Goal: Information Seeking & Learning: Learn about a topic

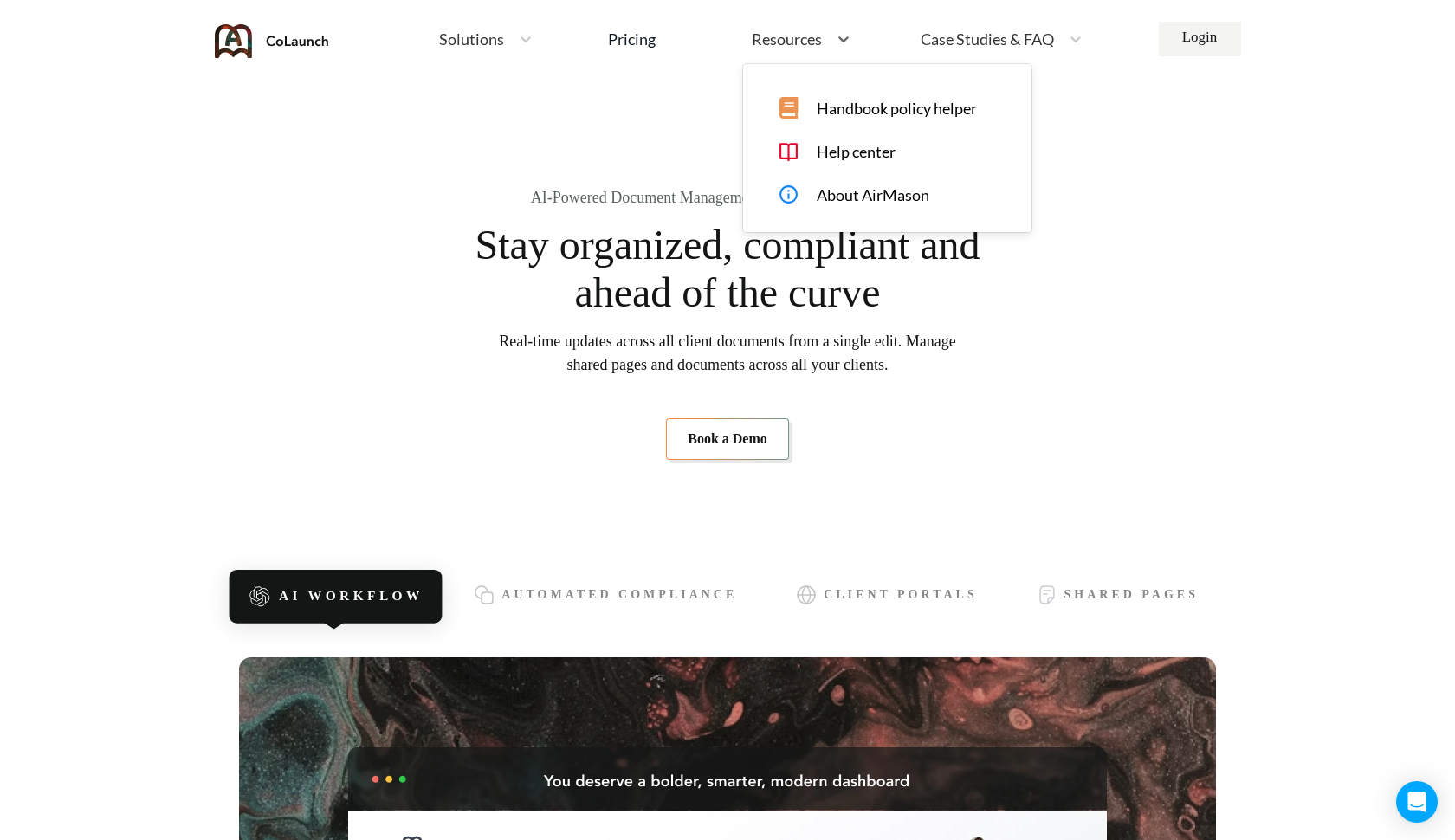
click at [823, 37] on div "Resources" at bounding box center [786, 39] width 85 height 21
click at [522, 40] on icon at bounding box center [526, 39] width 11 height 6
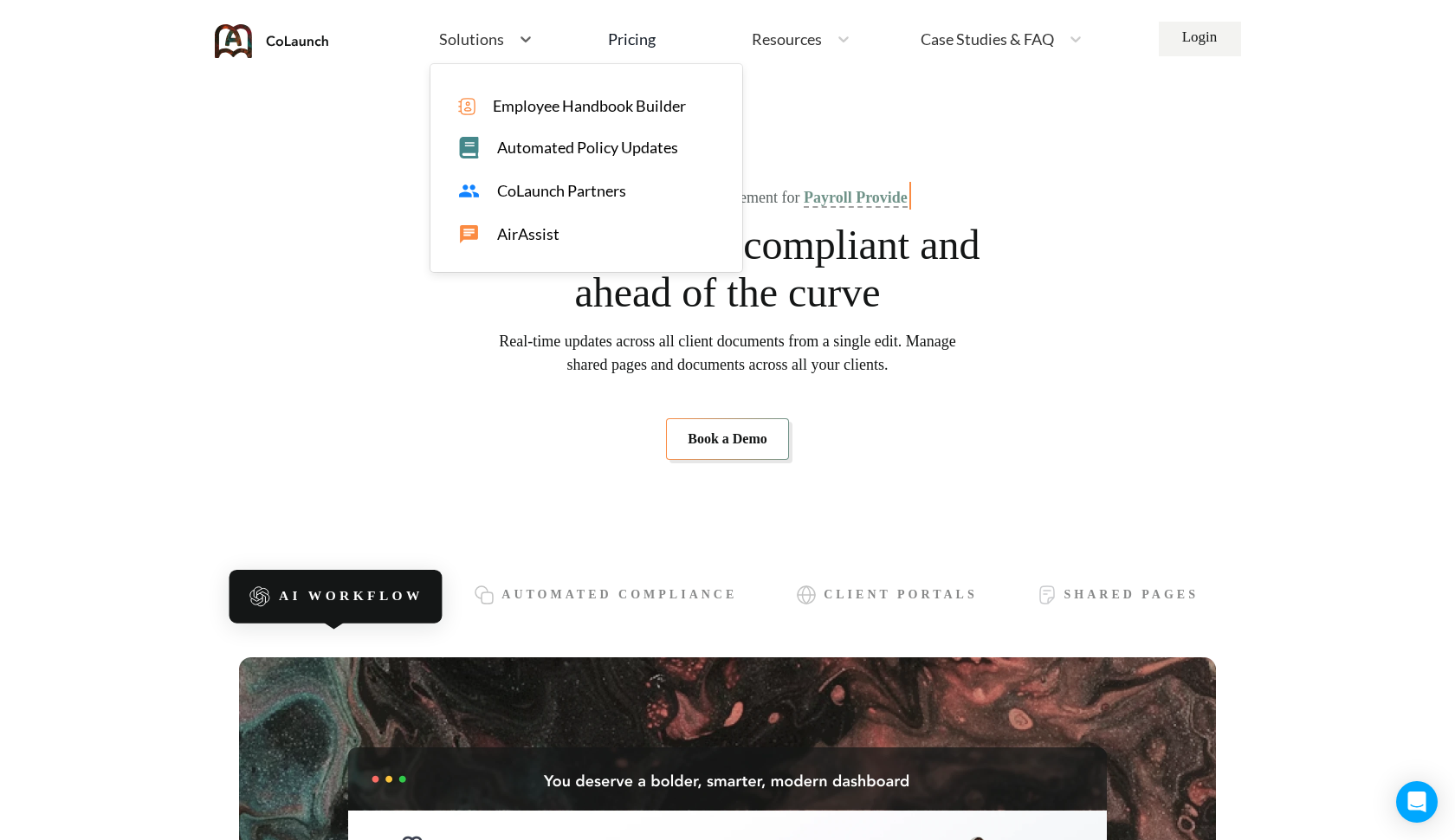
click at [536, 194] on span "CoLaunch Partners" at bounding box center [561, 191] width 129 height 18
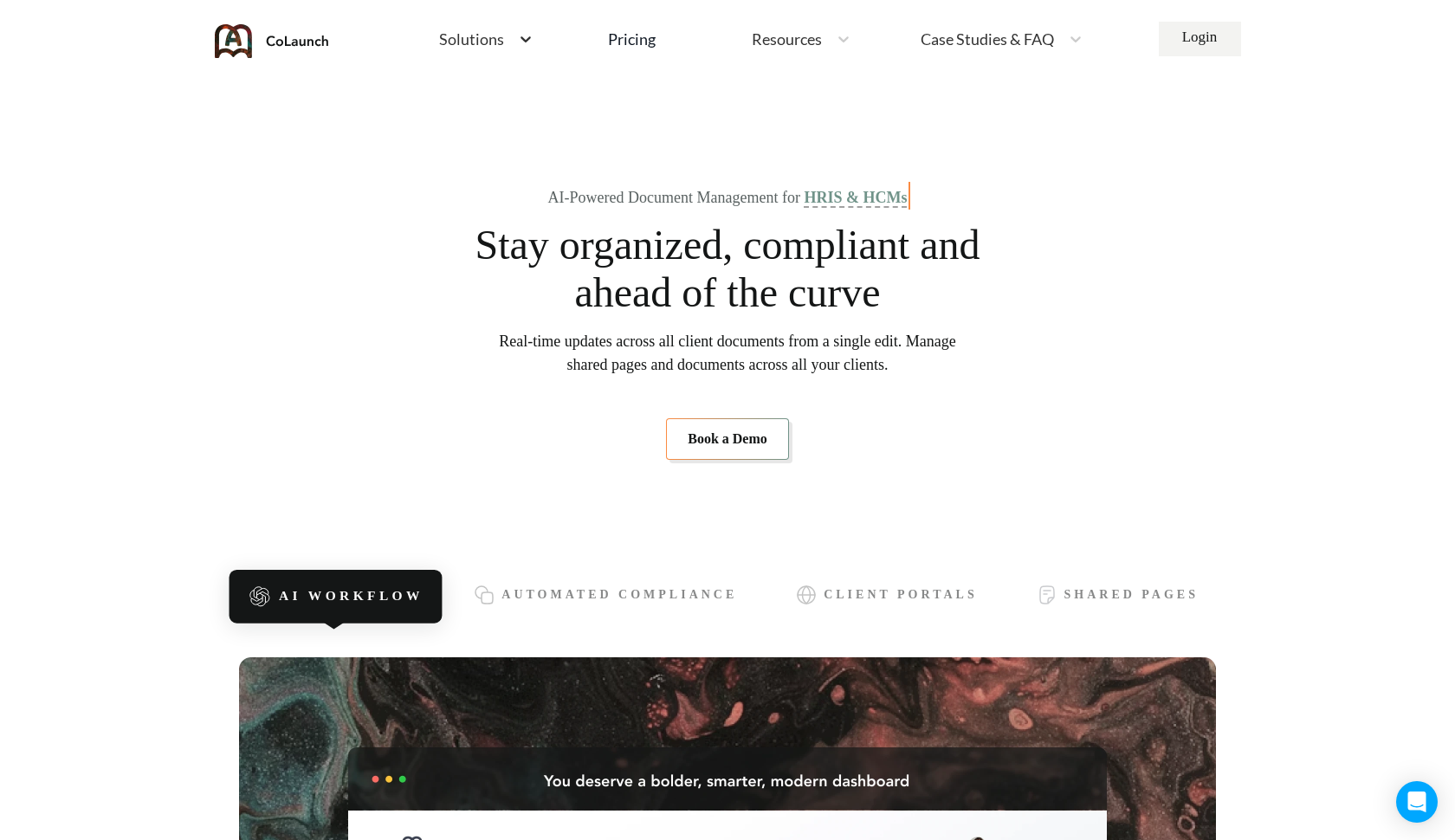
click at [522, 47] on icon at bounding box center [526, 39] width 18 height 18
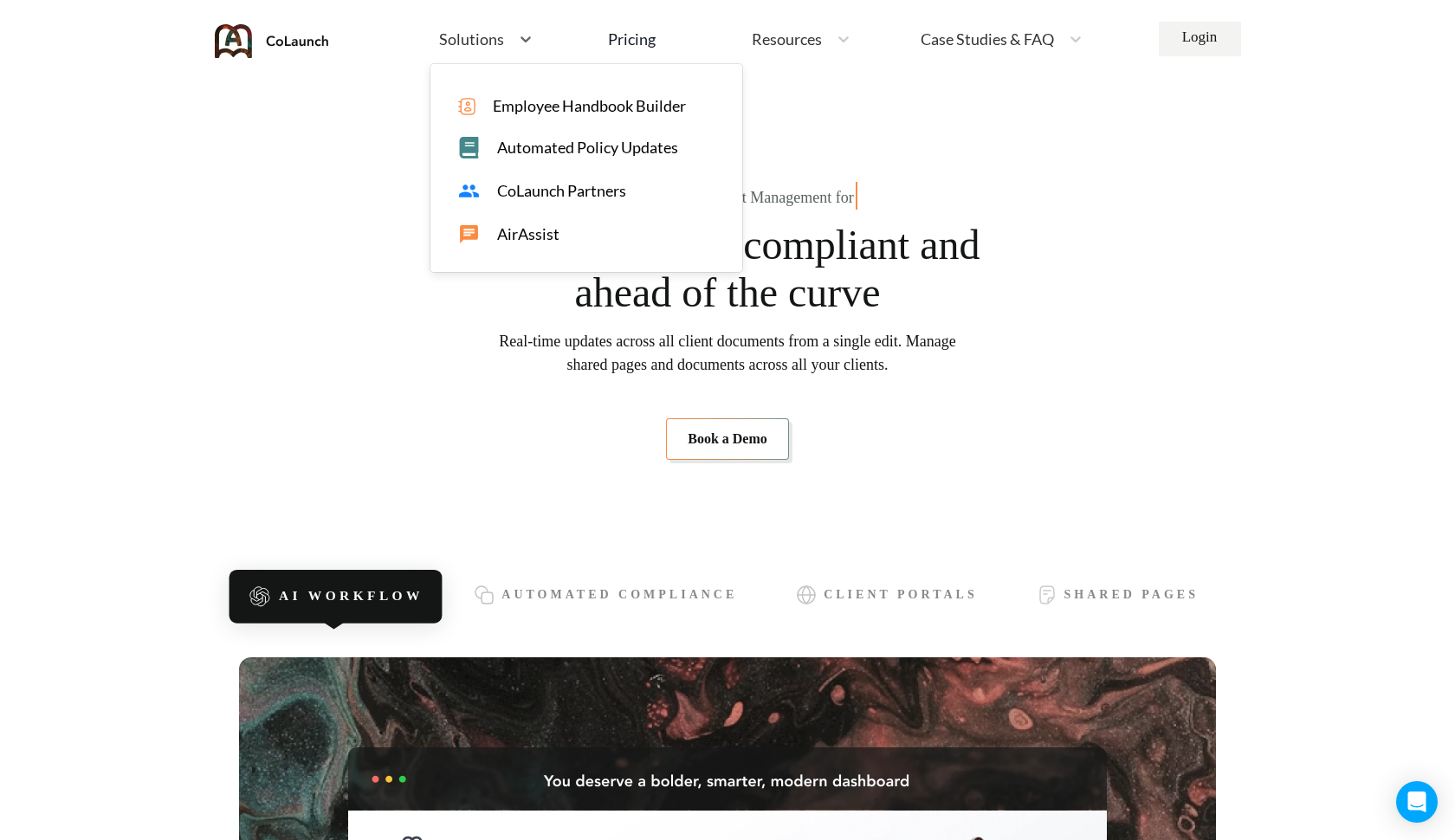
click at [532, 190] on span "CoLaunch Partners" at bounding box center [561, 191] width 129 height 18
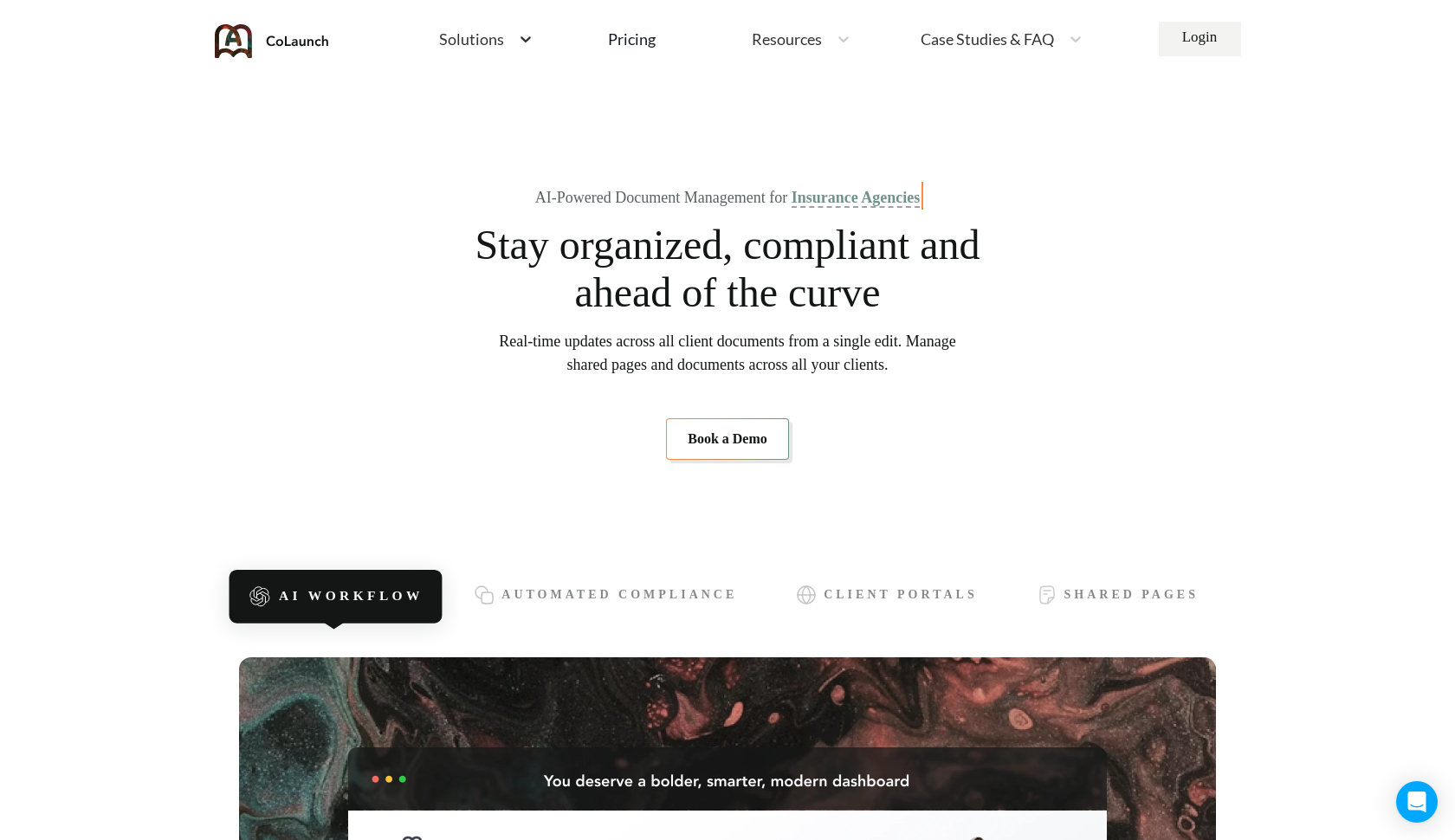
click at [511, 45] on div at bounding box center [525, 39] width 31 height 18
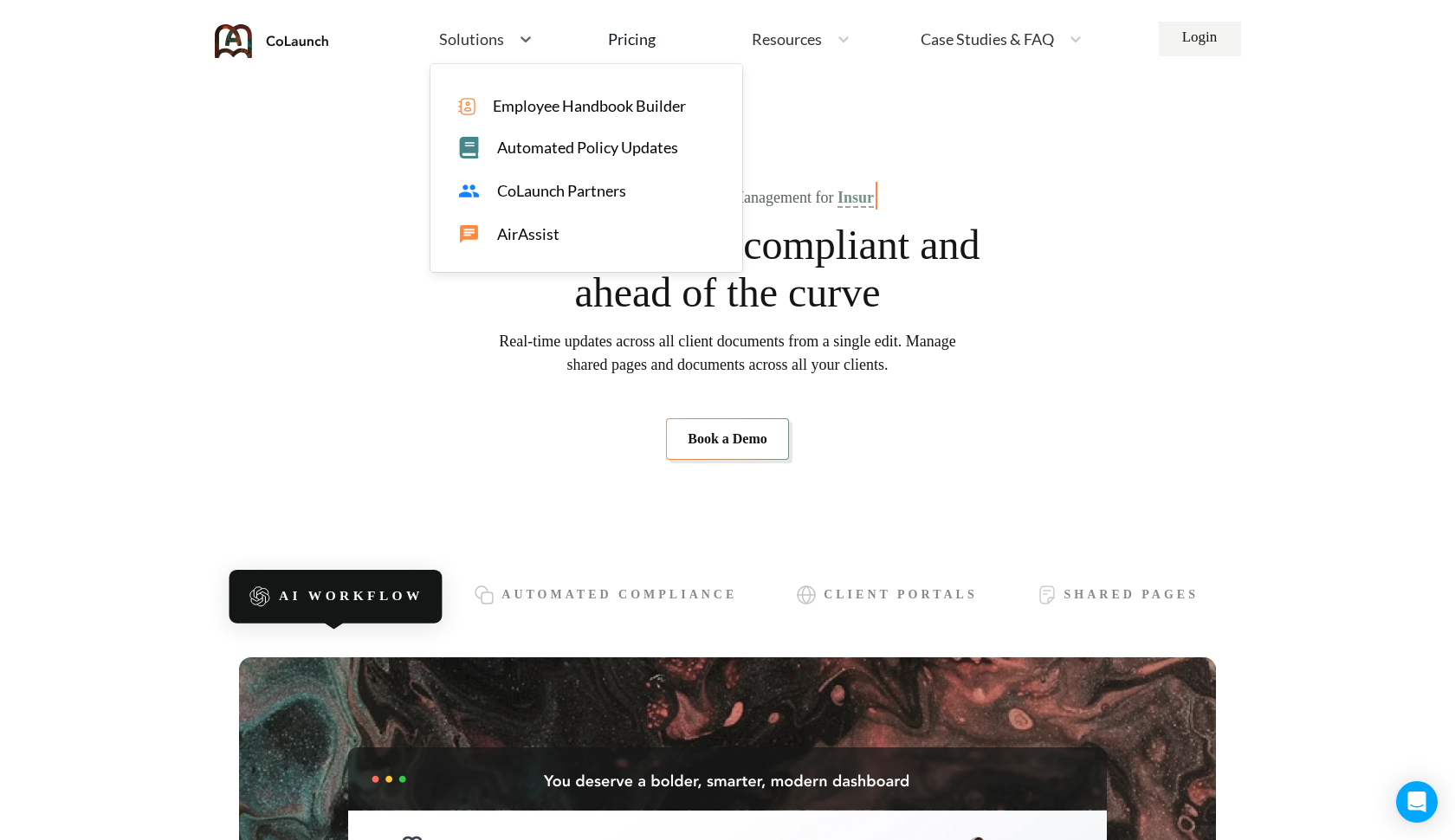
click at [526, 106] on span "Employee Handbook Builder" at bounding box center [589, 106] width 193 height 18
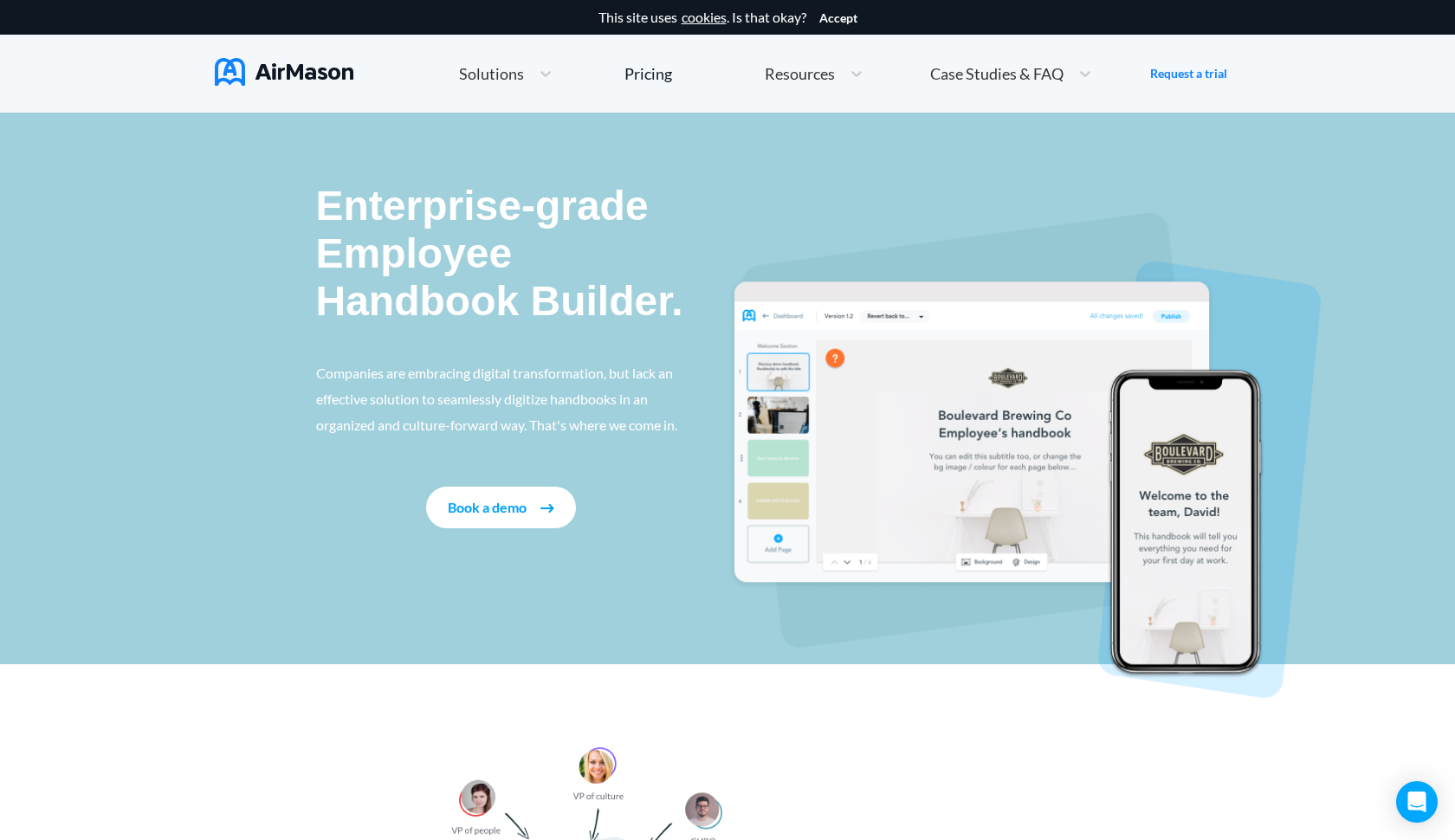
click at [329, 79] on img at bounding box center [284, 71] width 139 height 28
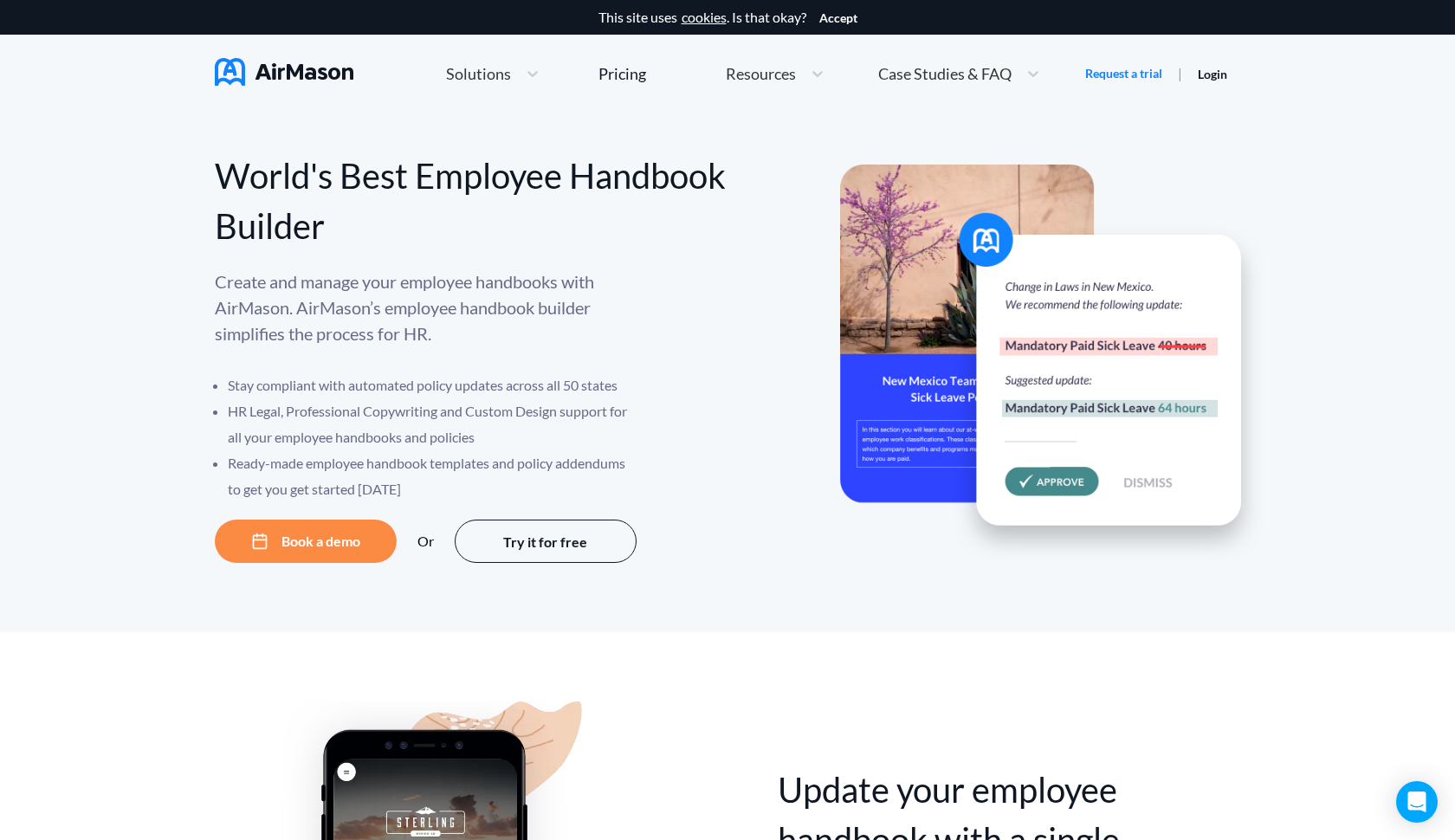
click at [314, 67] on img at bounding box center [284, 71] width 139 height 28
click at [815, 75] on icon at bounding box center [818, 74] width 11 height 6
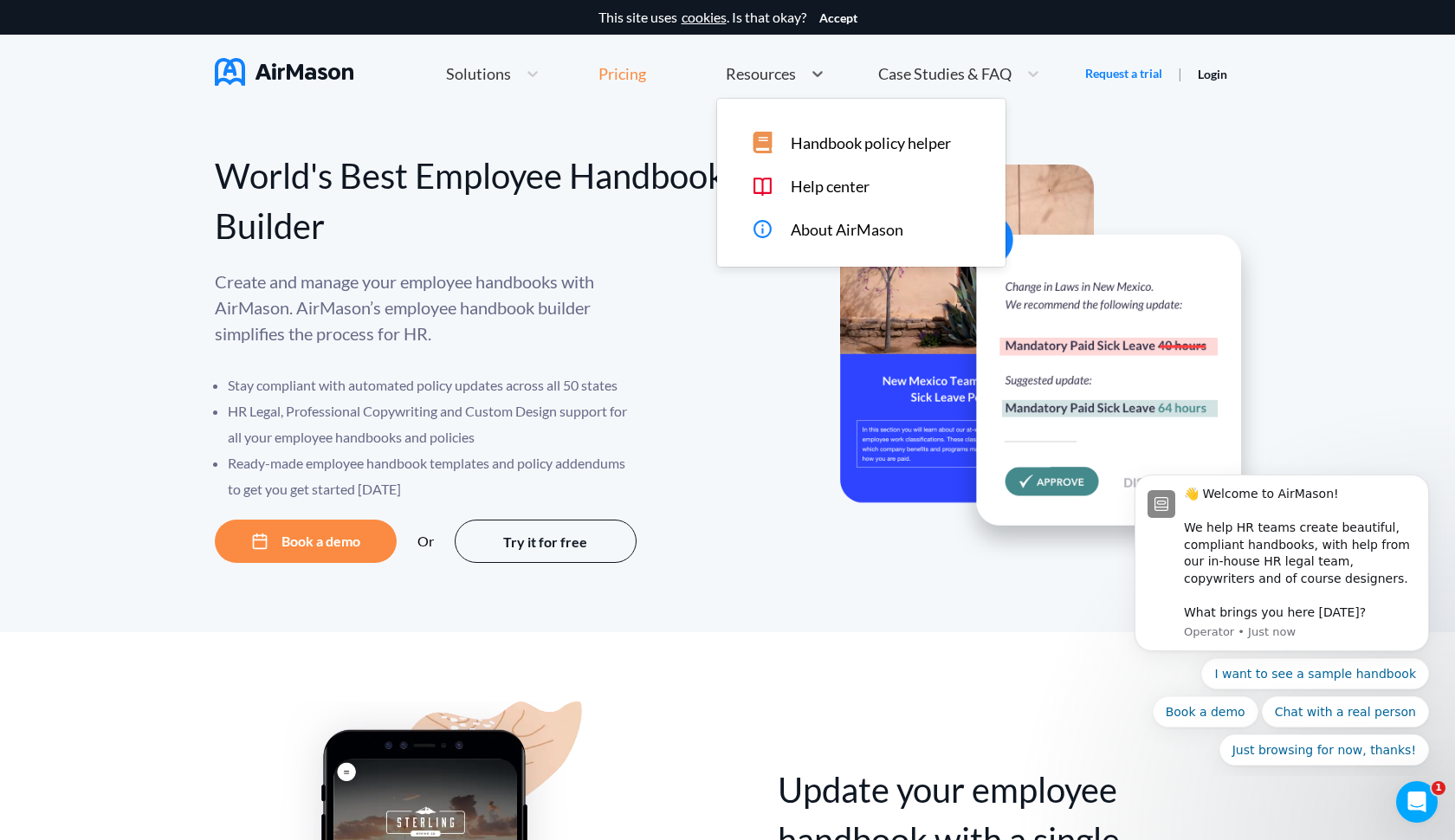
click at [641, 74] on div "Pricing" at bounding box center [623, 74] width 48 height 16
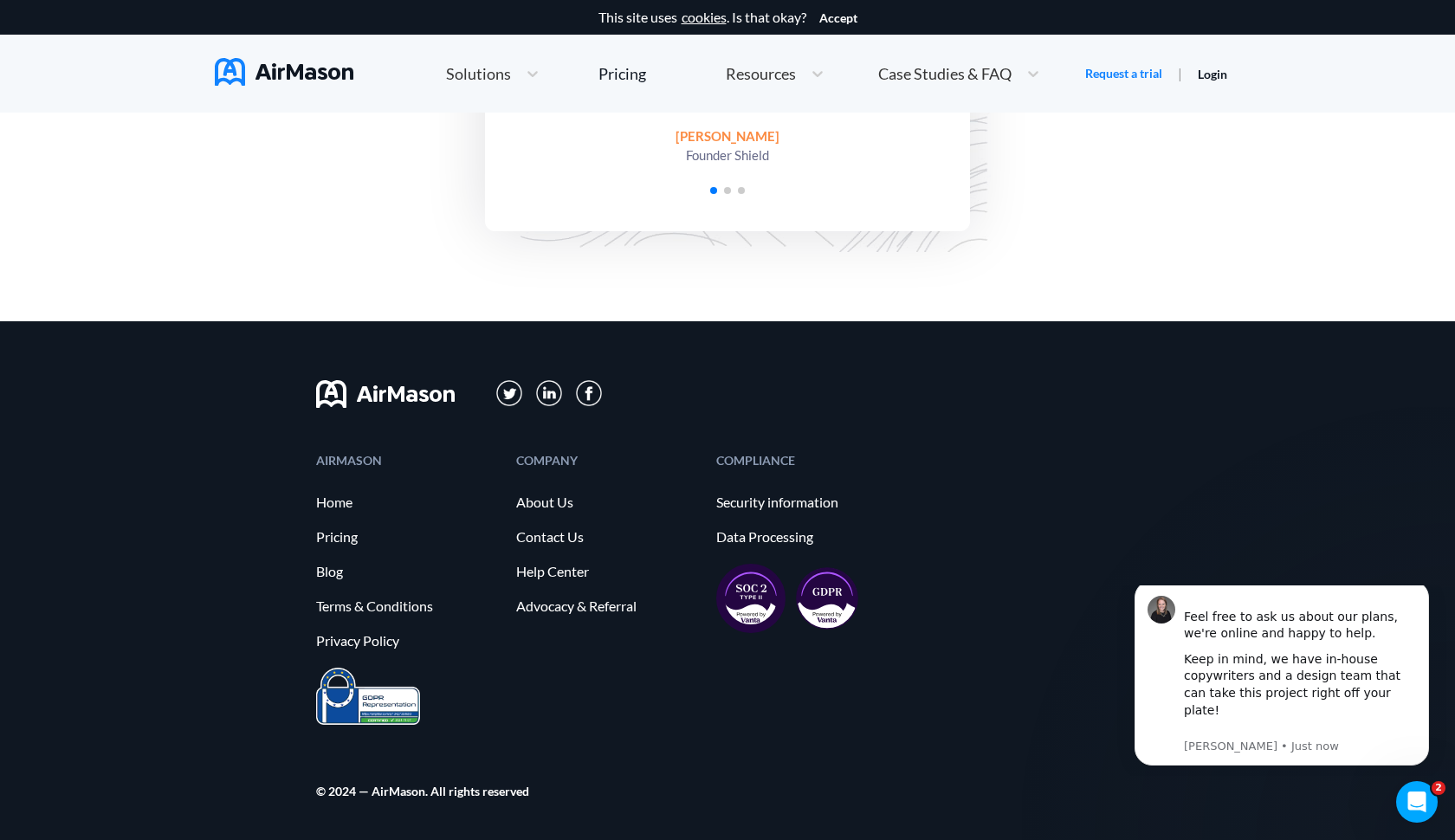
scroll to position [4170, 0]
click at [529, 503] on link "About Us" at bounding box center [608, 503] width 183 height 16
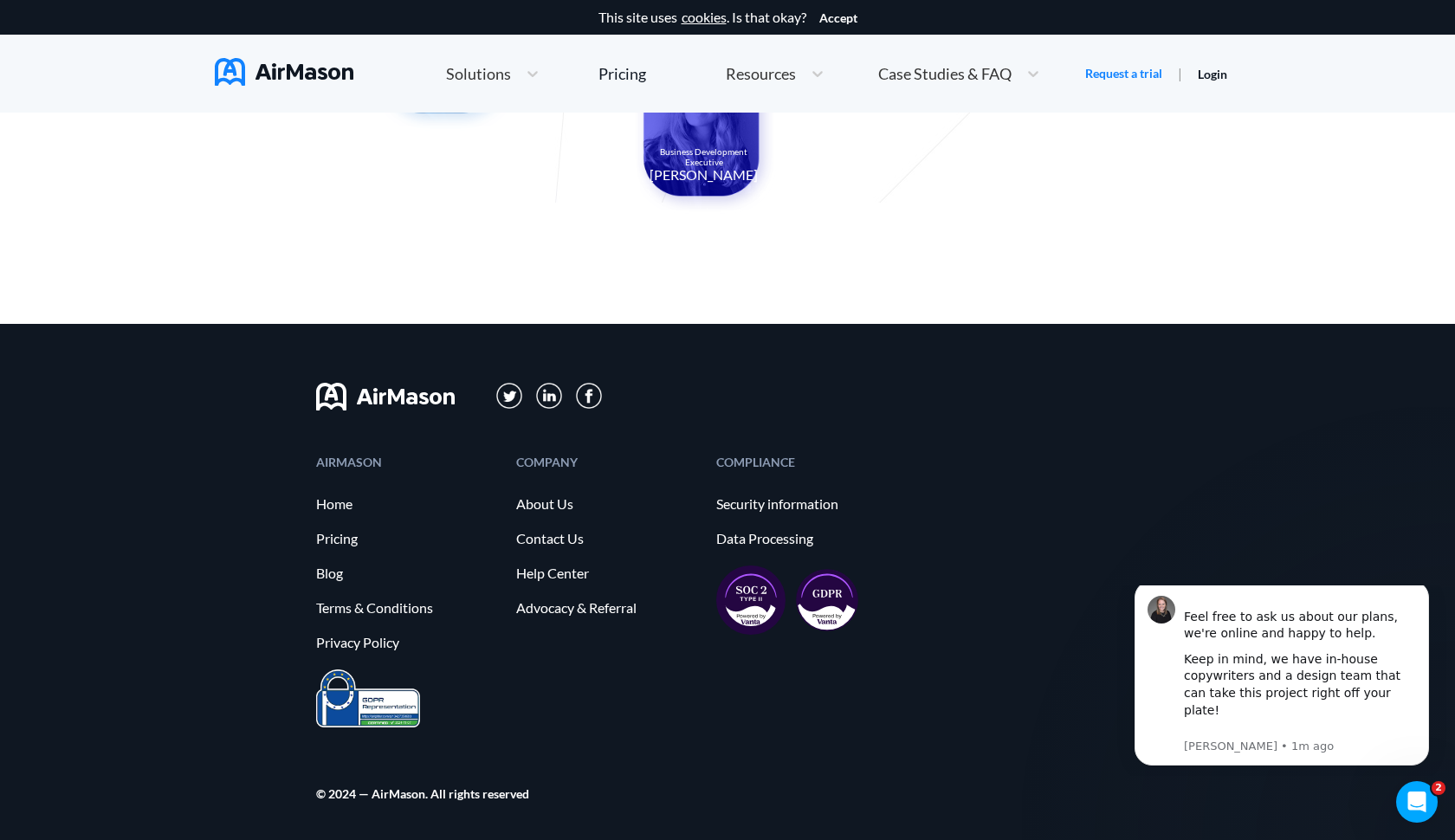
scroll to position [1767, 0]
click at [1426, 590] on icon "Dismiss notification" at bounding box center [1424, 585] width 10 height 10
